Goal: Find specific page/section: Find specific page/section

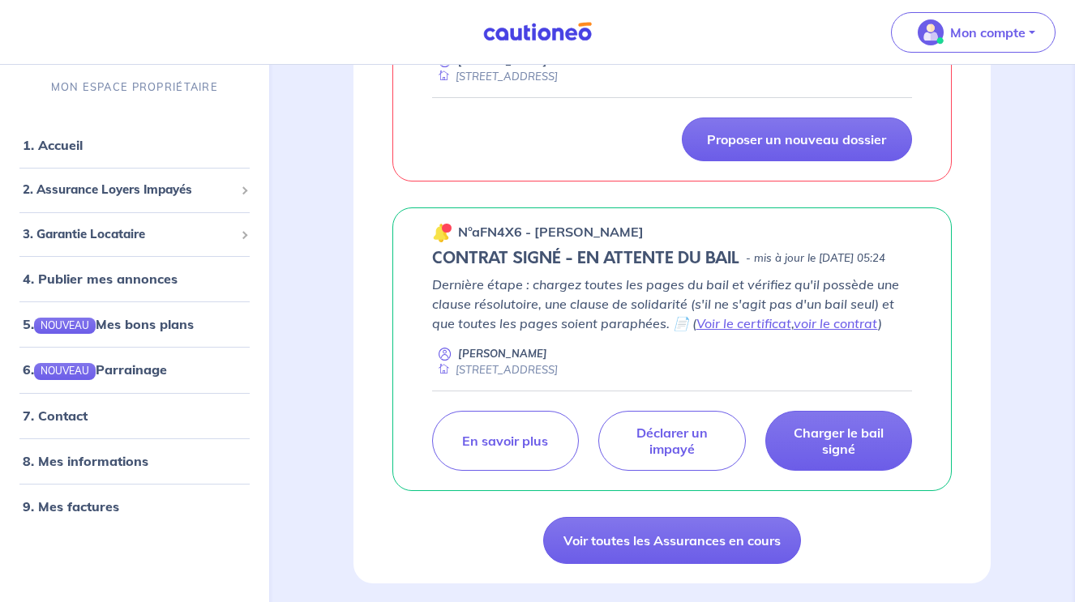
scroll to position [434, 0]
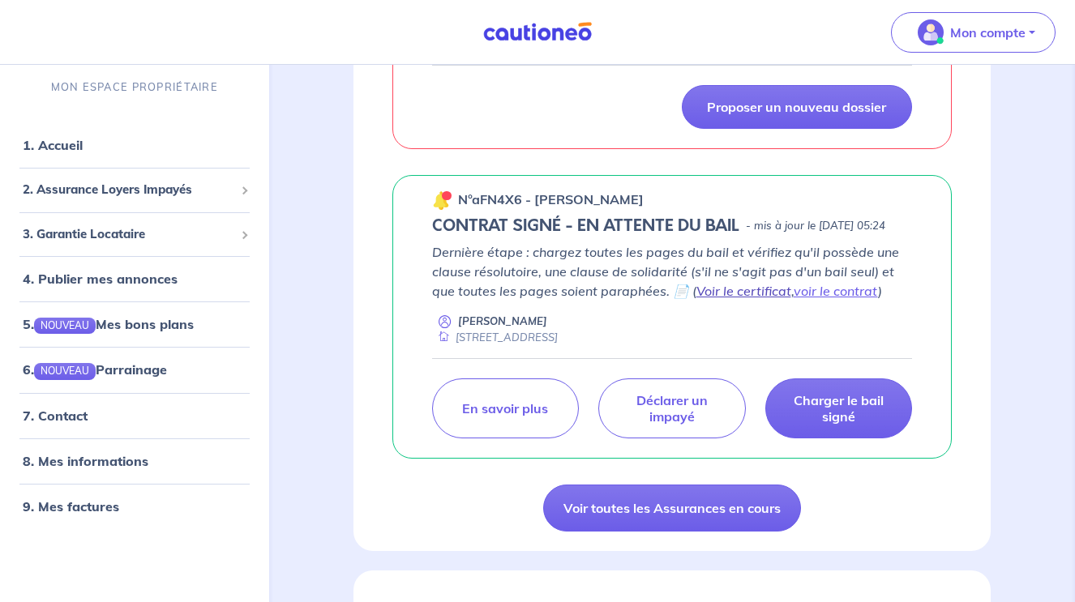
click at [768, 299] on link "Voir le certificat" at bounding box center [743, 291] width 95 height 16
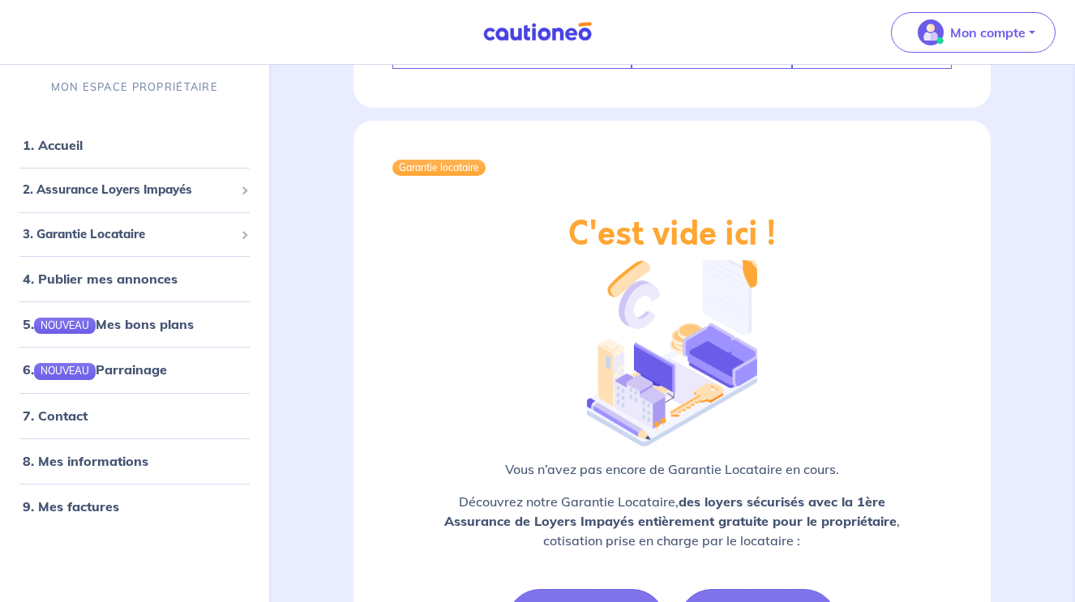
scroll to position [2368, 0]
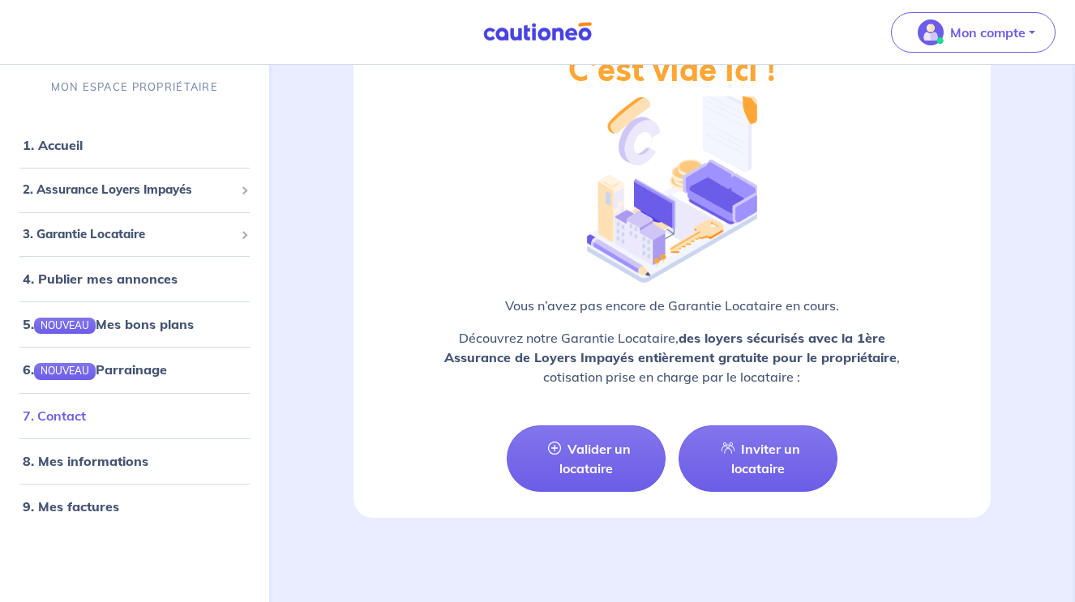
click at [78, 424] on link "7. Contact" at bounding box center [54, 416] width 63 height 16
click at [86, 423] on link "7. Contact" at bounding box center [54, 416] width 63 height 16
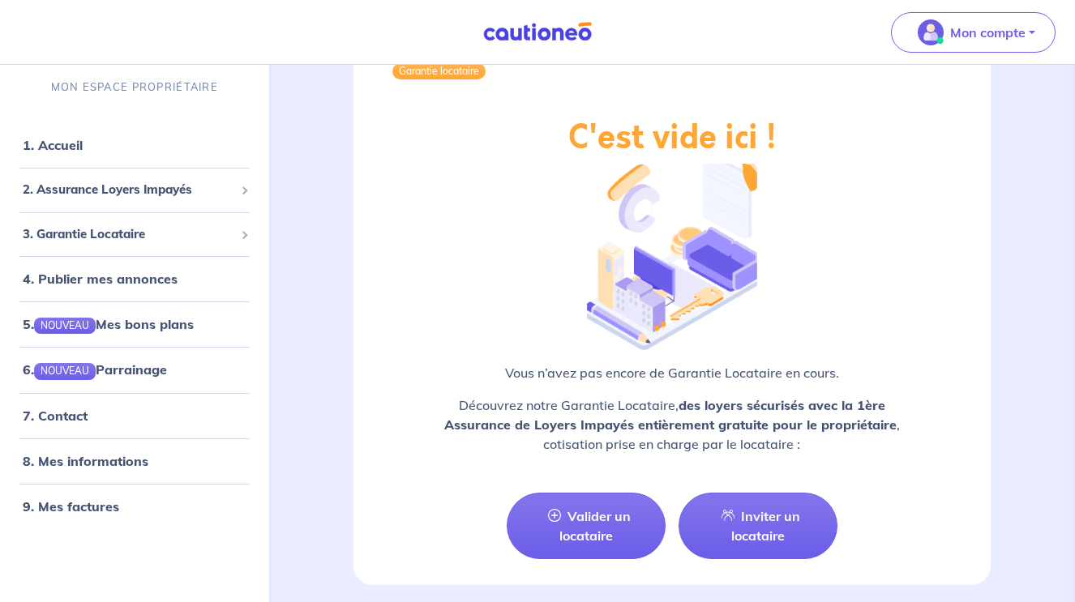
scroll to position [2223, 0]
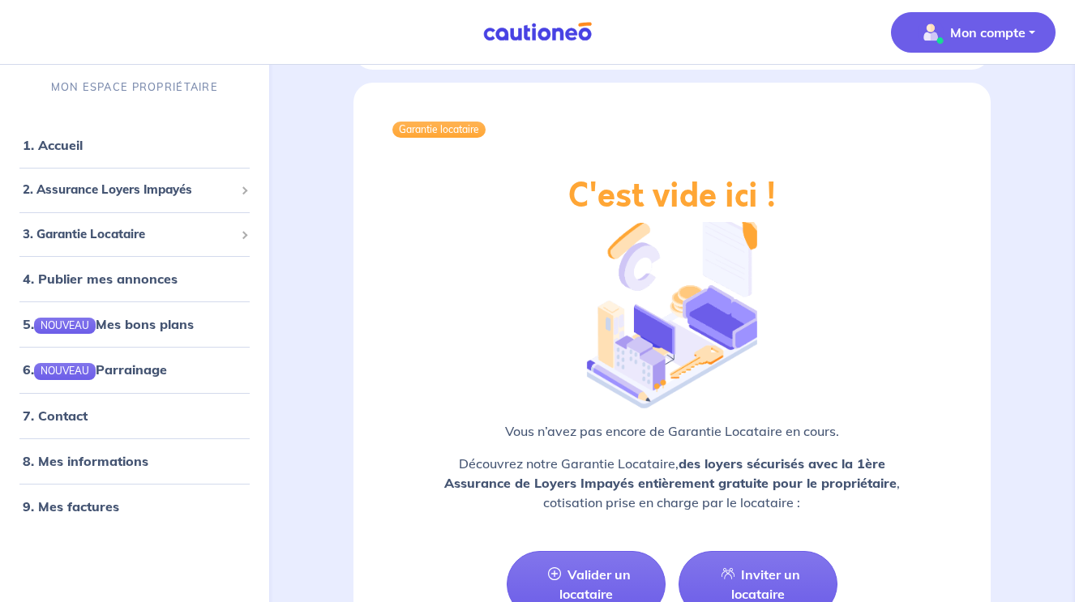
click at [996, 28] on p "Mon compte" at bounding box center [987, 32] width 75 height 19
click at [964, 99] on link "Mes informations" at bounding box center [957, 101] width 131 height 26
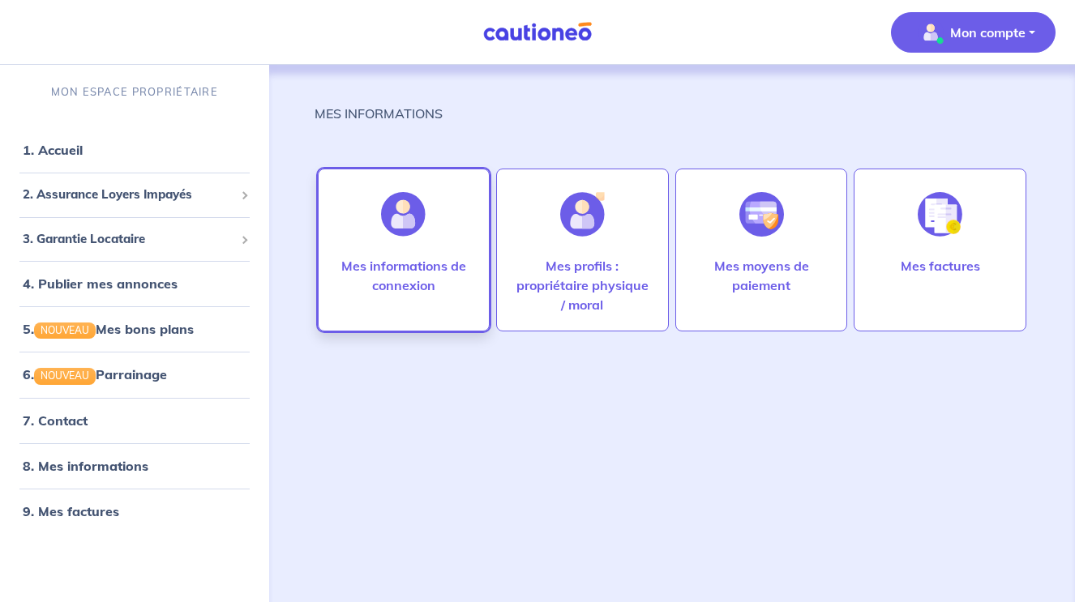
scroll to position [4, 0]
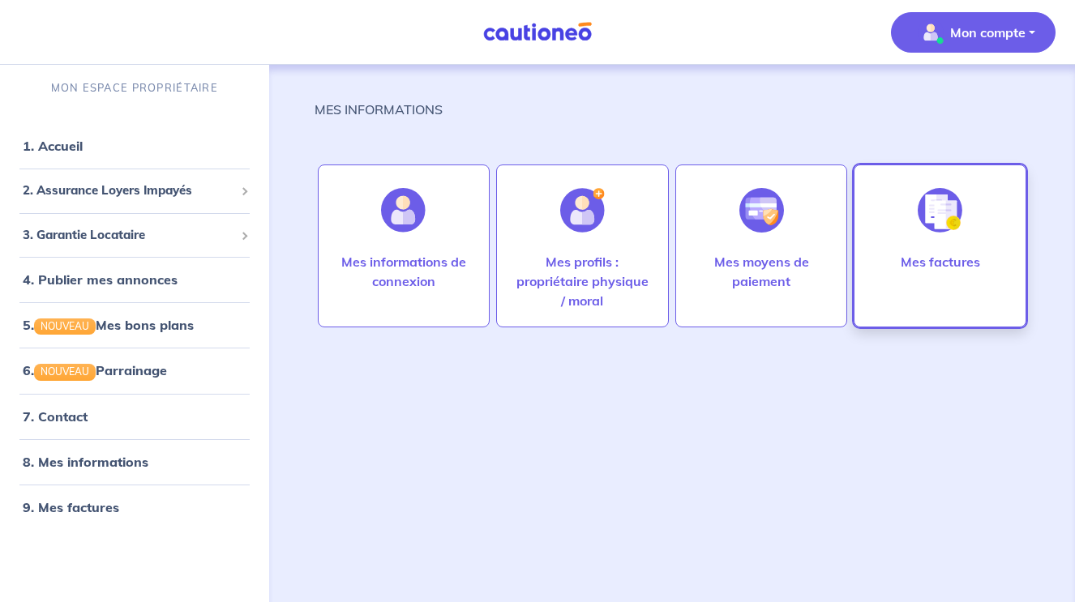
click at [940, 186] on div at bounding box center [940, 211] width 71 height 84
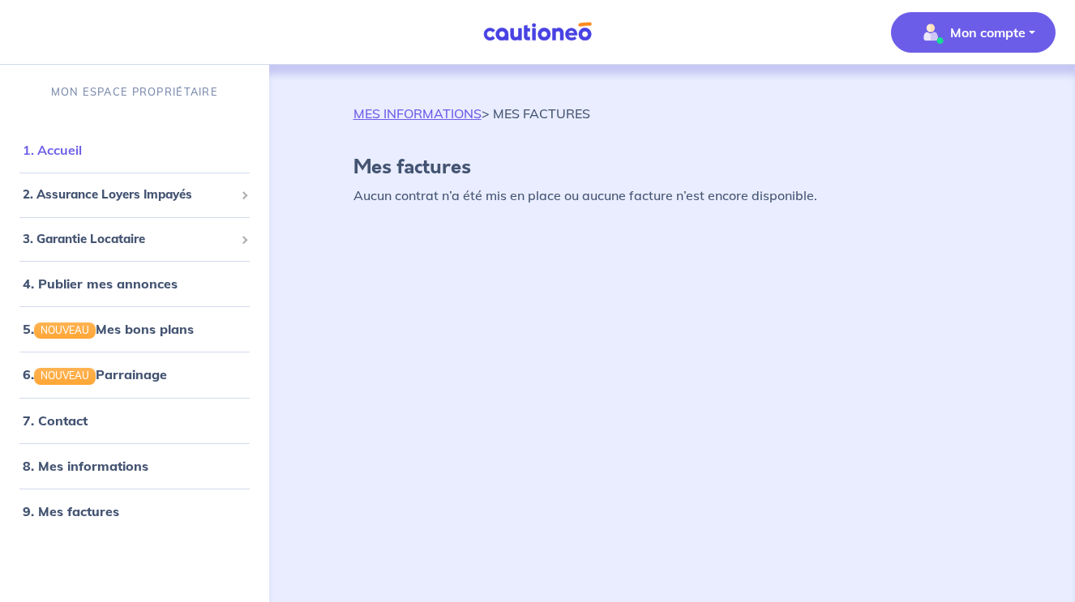
click at [75, 146] on link "1. Accueil" at bounding box center [52, 150] width 59 height 16
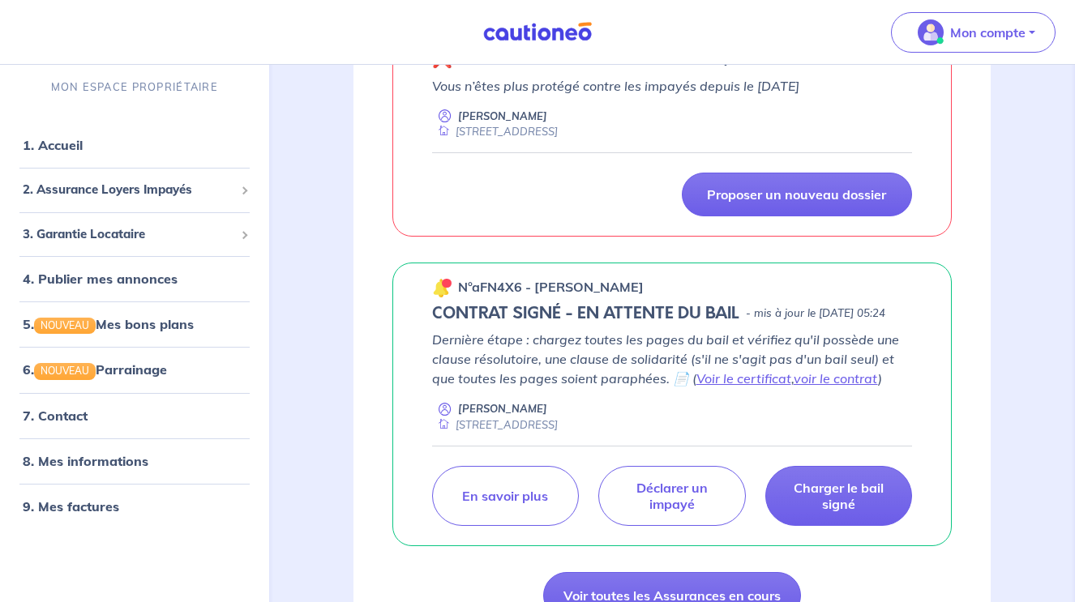
scroll to position [347, 0]
drag, startPoint x: 520, startPoint y: 284, endPoint x: 459, endPoint y: 284, distance: 60.8
click at [459, 284] on p "n°aFN4X6 - [PERSON_NAME]" at bounding box center [551, 285] width 186 height 19
copy p "n°aFN4X6"
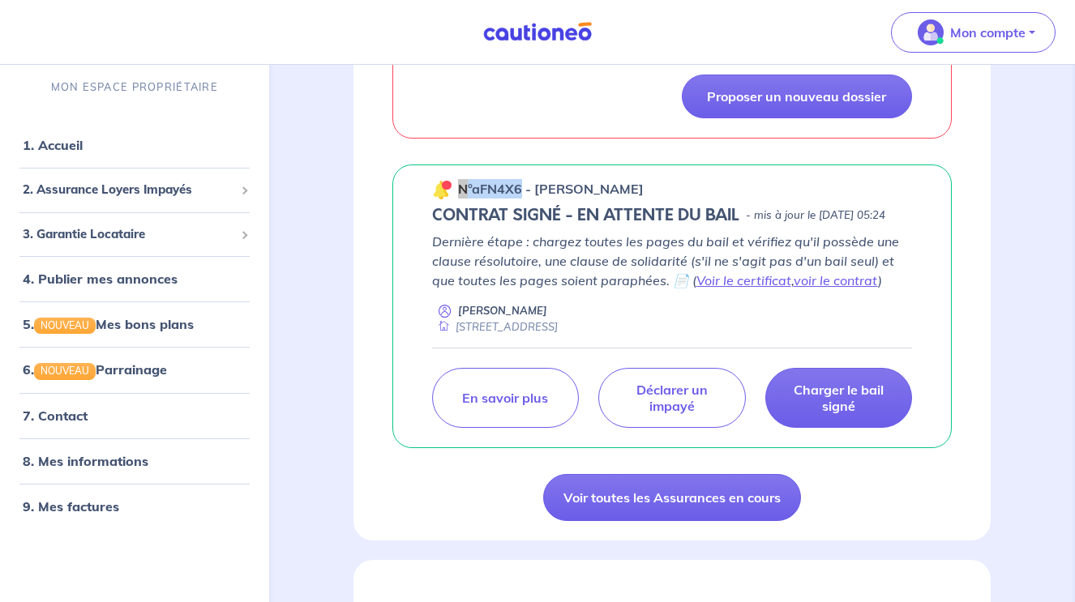
scroll to position [464, 0]
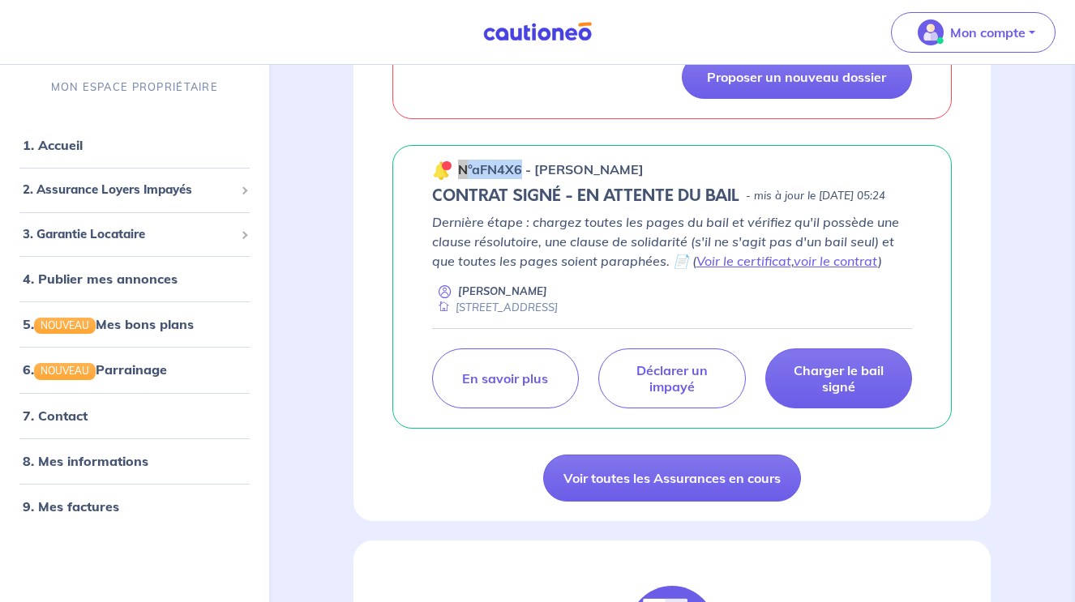
copy p "n°aFN4X6"
